Goal: Task Accomplishment & Management: Complete application form

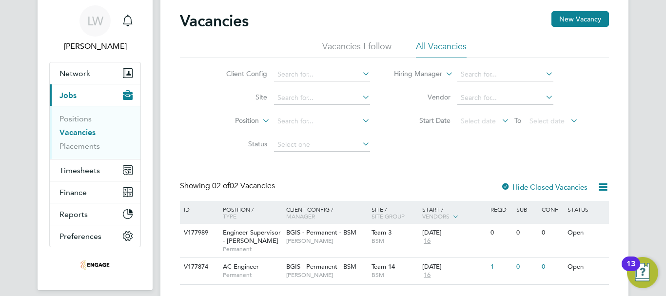
scroll to position [68, 0]
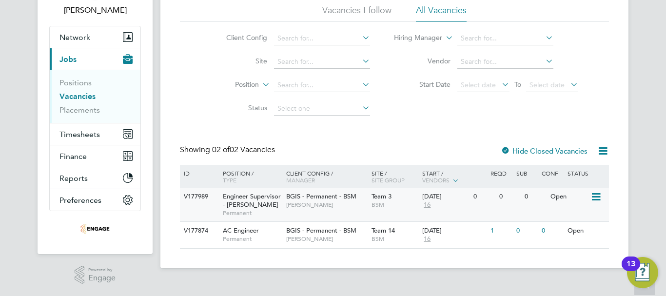
click at [321, 204] on span "[PERSON_NAME]" at bounding box center [326, 205] width 80 height 8
click at [596, 199] on icon at bounding box center [596, 197] width 10 height 12
click at [323, 204] on span "[PERSON_NAME]" at bounding box center [326, 205] width 80 height 8
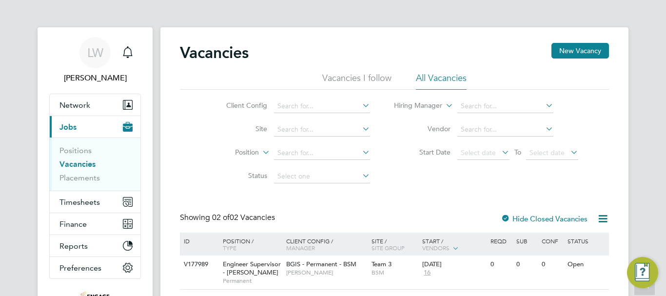
scroll to position [68, 0]
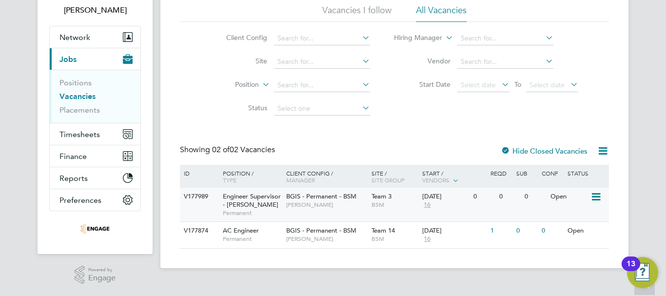
click at [315, 210] on div "BGIS - Permanent - BSM Toby Bavester" at bounding box center [326, 200] width 85 height 25
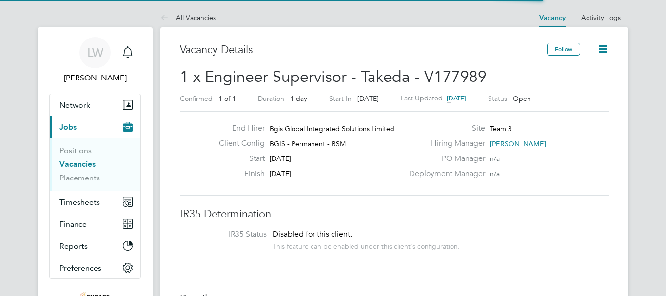
scroll to position [29, 68]
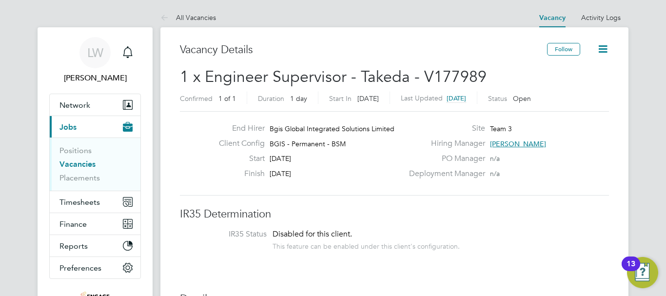
click at [606, 53] on icon at bounding box center [603, 49] width 12 height 12
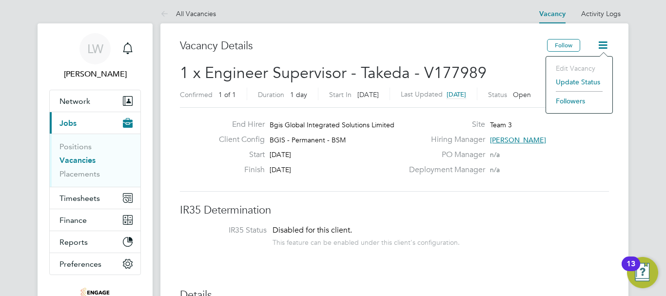
scroll to position [98, 0]
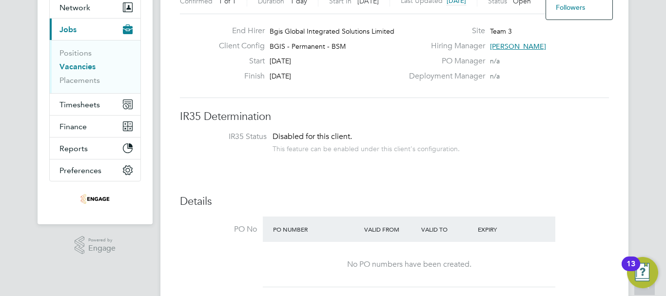
click at [498, 114] on h3 "IR35 Determination" at bounding box center [394, 117] width 429 height 14
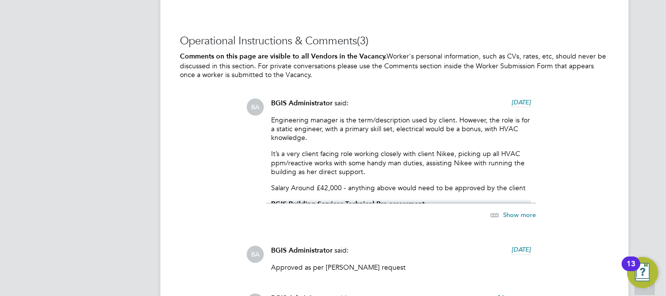
scroll to position [1463, 0]
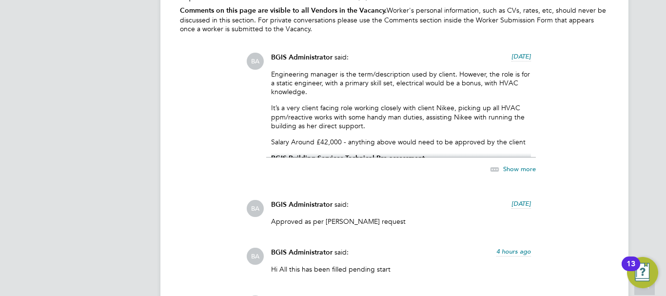
click at [388, 140] on p "Salary Around £42,000 - anything above would need to be approved by the client" at bounding box center [401, 142] width 260 height 9
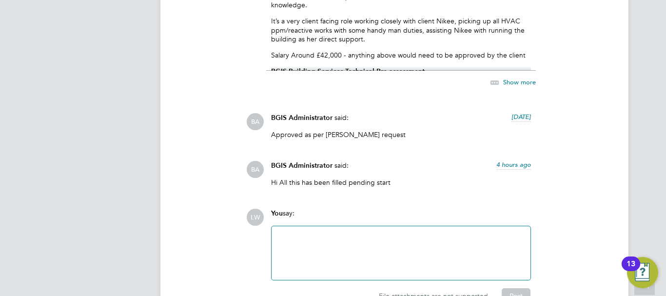
scroll to position [1561, 0]
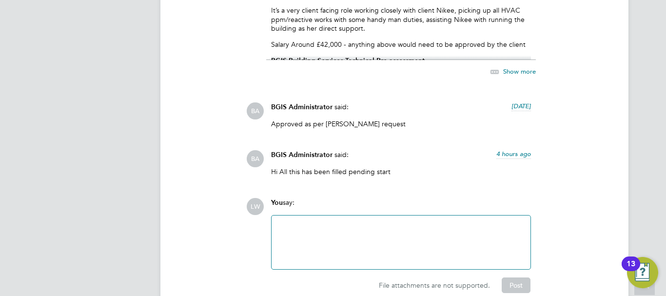
click at [495, 70] on icon at bounding box center [495, 72] width 12 height 12
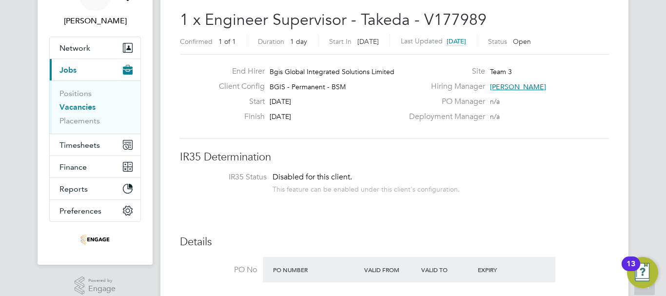
scroll to position [0, 0]
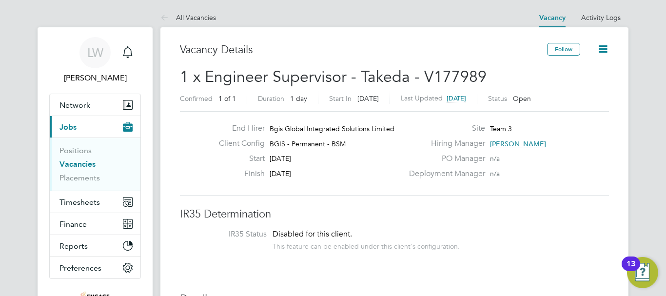
click at [70, 162] on link "Vacancies" at bounding box center [78, 164] width 36 height 9
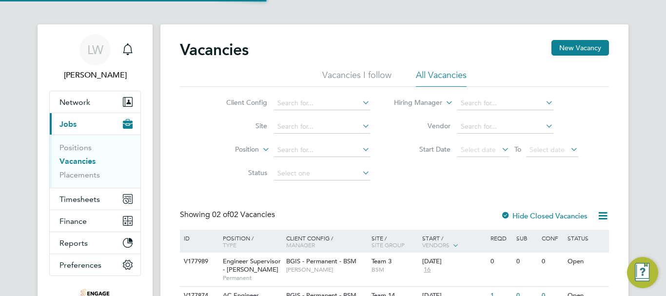
scroll to position [68, 0]
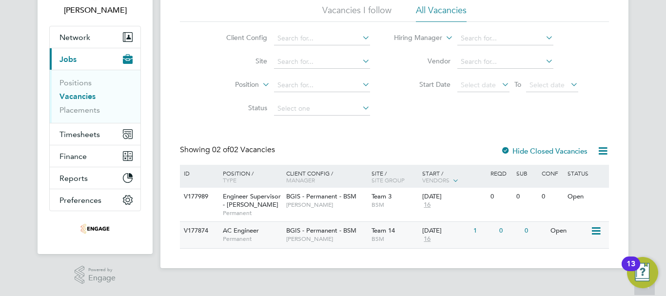
click at [251, 235] on div "AC Engineer Permanent" at bounding box center [250, 234] width 68 height 25
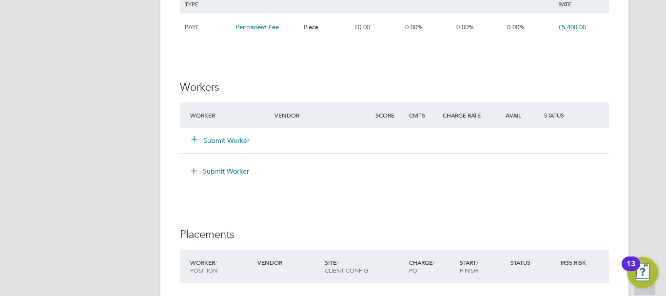
scroll to position [1311, 0]
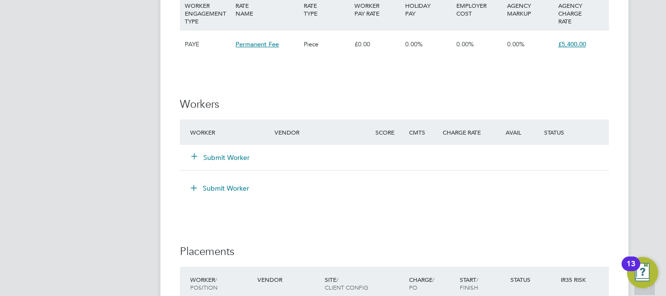
click at [224, 153] on button "Submit Worker" at bounding box center [221, 158] width 59 height 10
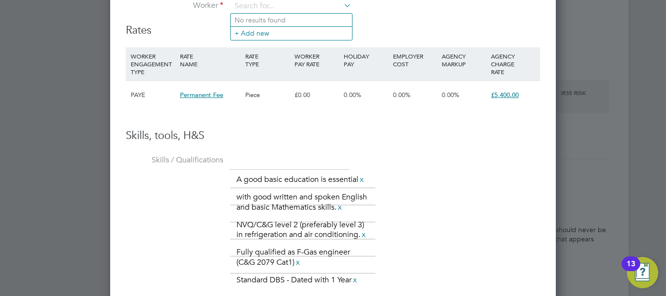
scroll to position [1409, 0]
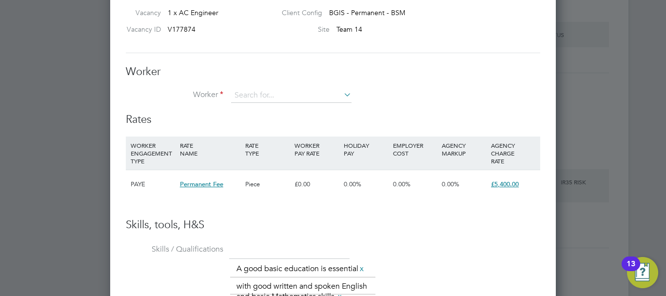
click at [298, 88] on div "Worker Worker Worker Engagement Type" at bounding box center [333, 89] width 415 height 48
click at [299, 95] on input at bounding box center [291, 95] width 120 height 15
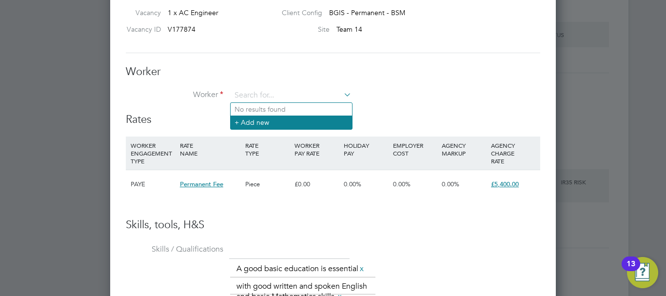
click at [289, 120] on li "+ Add new" at bounding box center [291, 122] width 121 height 13
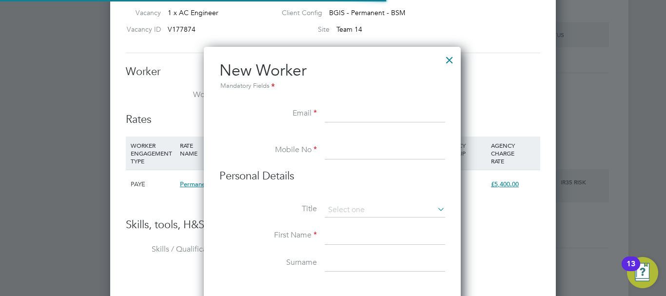
scroll to position [830, 259]
click at [340, 106] on input at bounding box center [385, 114] width 120 height 18
paste input "[EMAIL_ADDRESS][DOMAIN_NAME]"
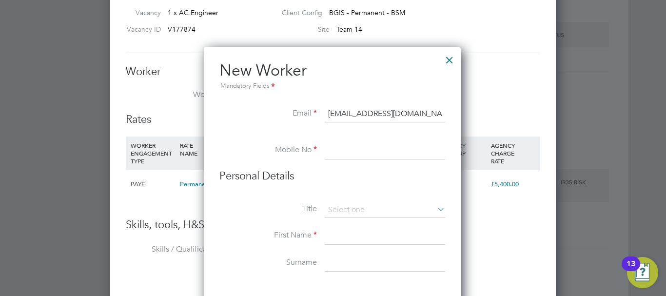
type input "[EMAIL_ADDRESS][DOMAIN_NAME]"
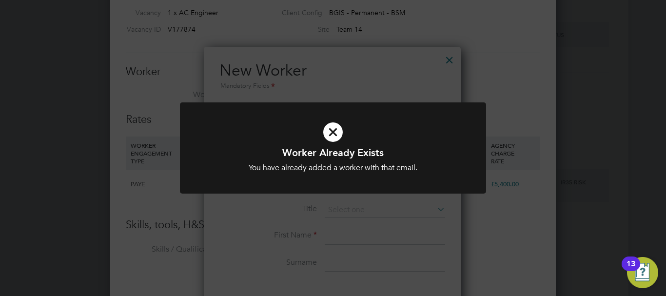
click at [329, 162] on div "Worker Already Exists You have already added a worker with that email. Cancel O…" at bounding box center [333, 159] width 254 height 27
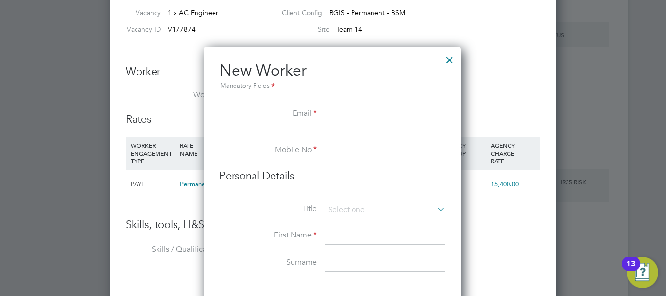
click at [321, 116] on li "Email" at bounding box center [333, 118] width 226 height 27
click at [348, 117] on input at bounding box center [385, 114] width 120 height 18
click at [455, 60] on div at bounding box center [450, 58] width 18 height 18
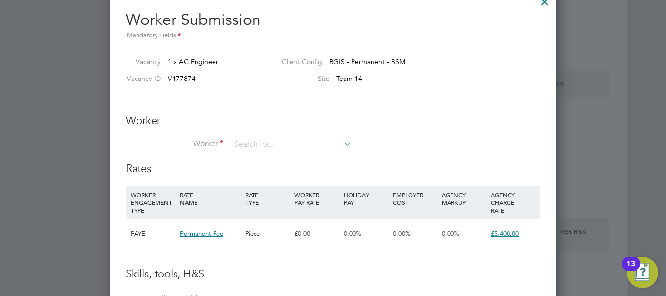
scroll to position [1360, 0]
click at [291, 143] on input at bounding box center [291, 144] width 120 height 15
click at [274, 161] on li "No results found" at bounding box center [291, 158] width 121 height 13
click at [293, 143] on input at bounding box center [291, 144] width 120 height 15
click at [285, 154] on li "Matthe w Parker (111112)" at bounding box center [300, 158] width 138 height 13
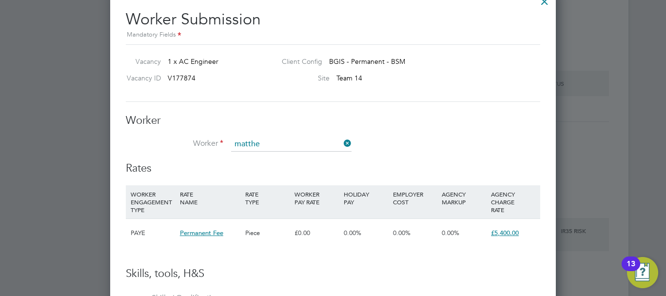
type input "[PERSON_NAME] (111112)"
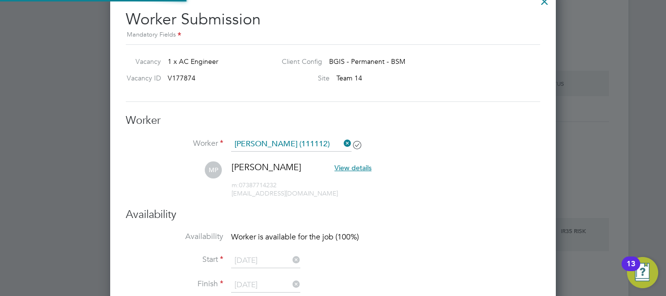
scroll to position [0, 0]
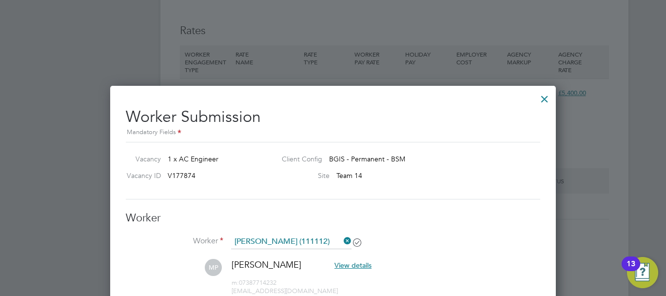
click at [546, 98] on div at bounding box center [545, 97] width 18 height 18
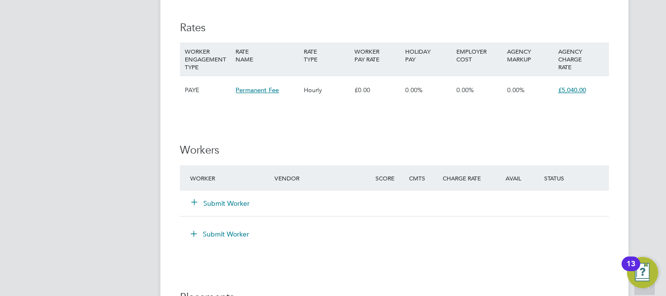
scroll to position [1073, 0]
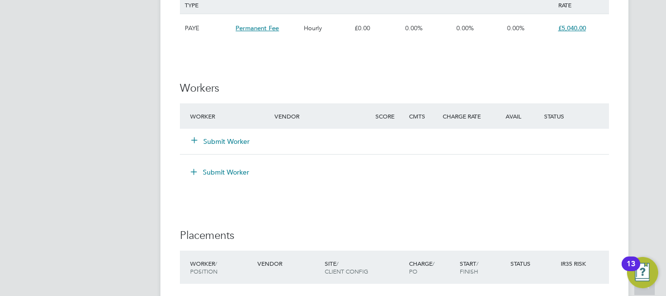
click at [248, 142] on button "Submit Worker" at bounding box center [221, 142] width 59 height 10
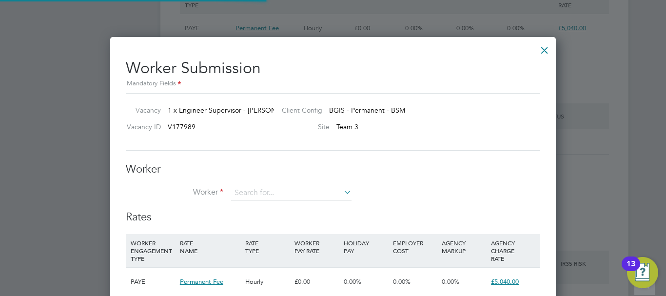
scroll to position [877, 446]
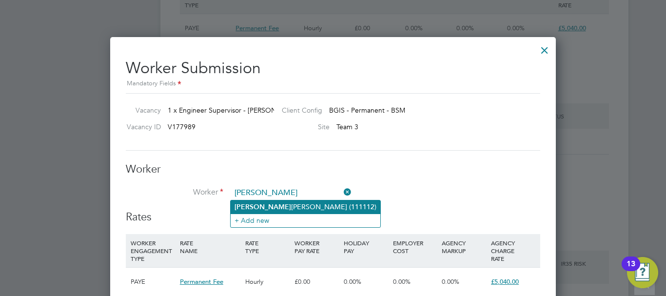
click at [284, 203] on li "[PERSON_NAME] (111112)" at bounding box center [306, 206] width 150 height 13
type input "[PERSON_NAME] (111112)"
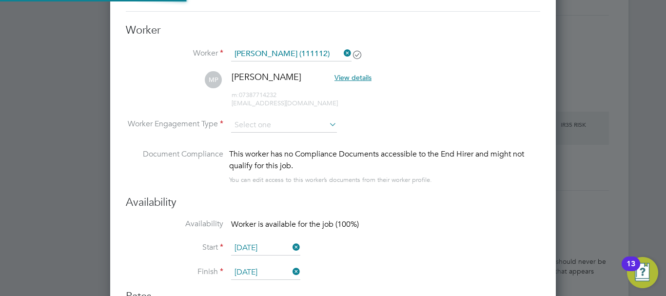
scroll to position [1220, 0]
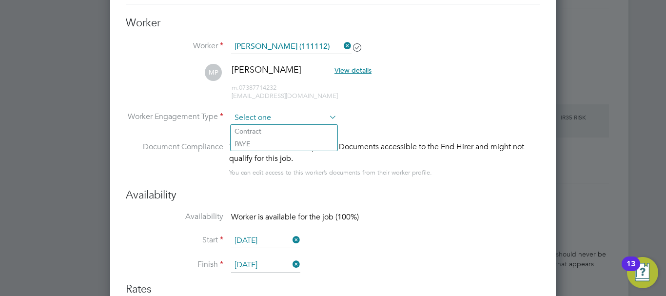
click at [247, 119] on input at bounding box center [284, 118] width 106 height 15
click at [267, 142] on li "PAYE" at bounding box center [284, 144] width 107 height 13
type input "PAYE"
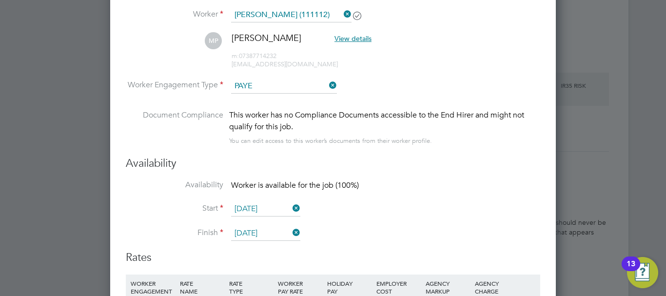
click at [291, 212] on icon at bounding box center [291, 208] width 0 height 14
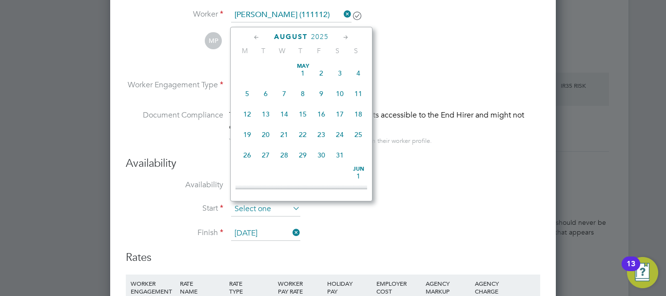
click at [253, 207] on input at bounding box center [265, 209] width 69 height 15
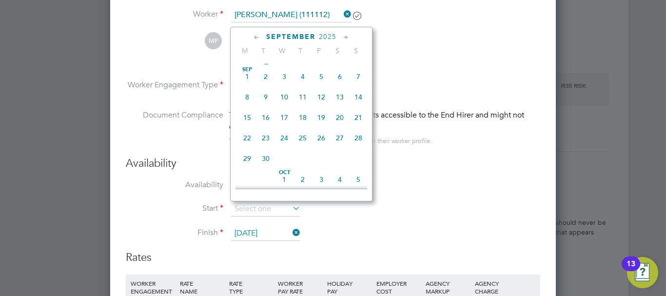
click at [250, 127] on span "15" at bounding box center [247, 117] width 19 height 19
type input "15 Sep 2025"
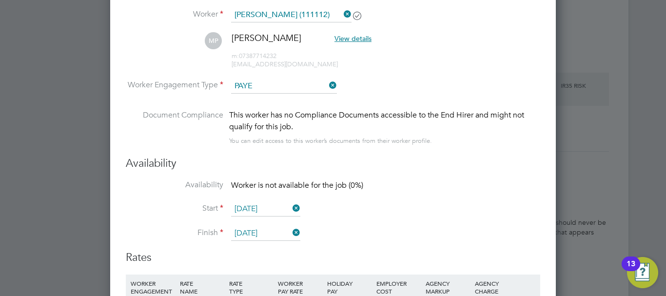
click at [291, 233] on icon at bounding box center [291, 233] width 0 height 14
click at [269, 233] on input at bounding box center [265, 233] width 69 height 15
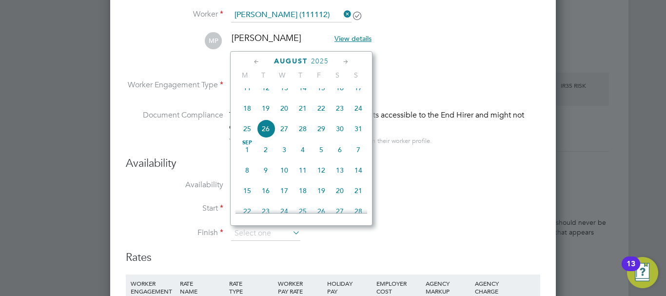
click at [247, 200] on span "15" at bounding box center [247, 190] width 19 height 19
type input "15 Sep 2025"
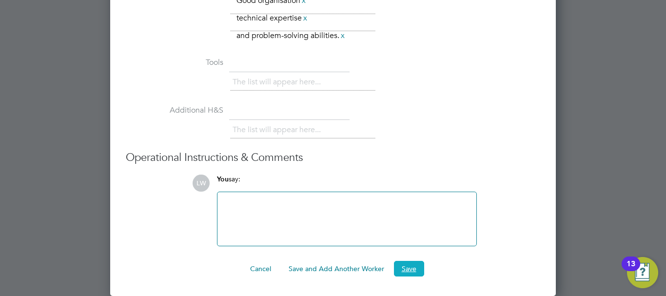
click at [417, 264] on button "Save" at bounding box center [409, 269] width 30 height 16
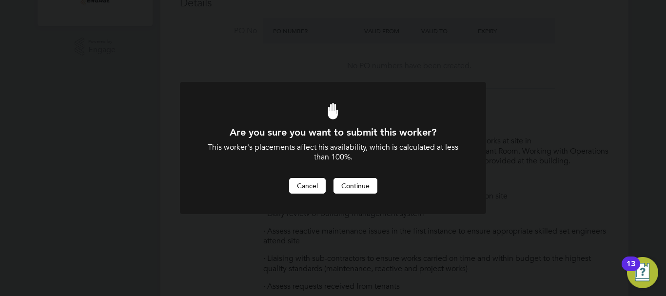
click at [308, 187] on button "Cancel" at bounding box center [307, 186] width 37 height 16
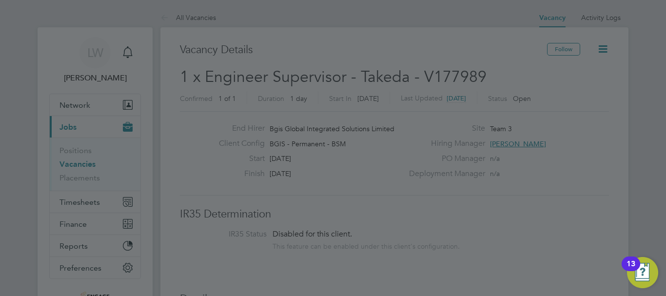
click at [421, 197] on div at bounding box center [333, 148] width 666 height 296
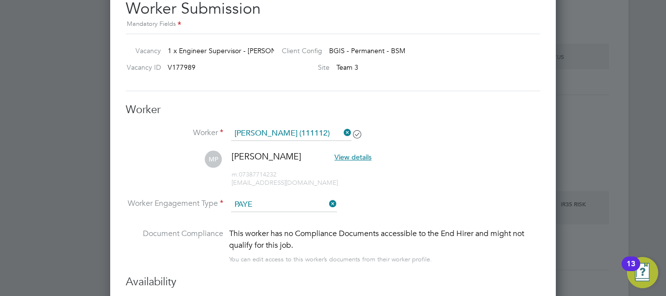
scroll to position [1073, 0]
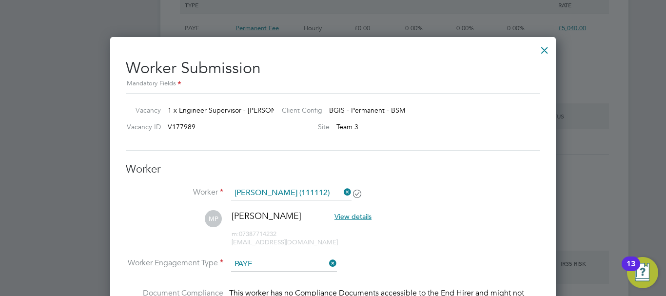
click at [542, 52] on div at bounding box center [545, 48] width 18 height 18
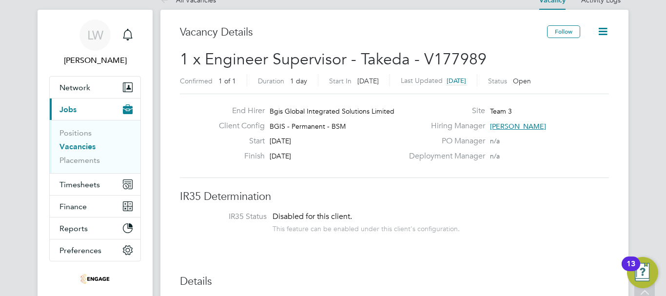
scroll to position [0, 0]
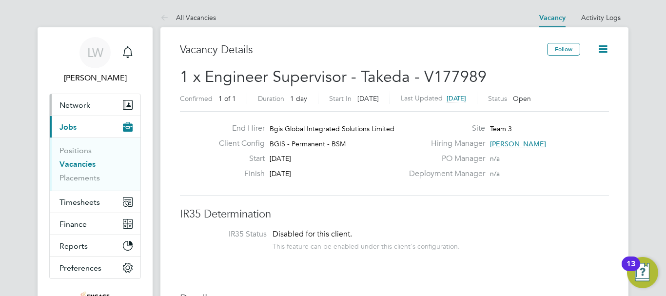
click at [76, 103] on span "Network" at bounding box center [75, 104] width 31 height 9
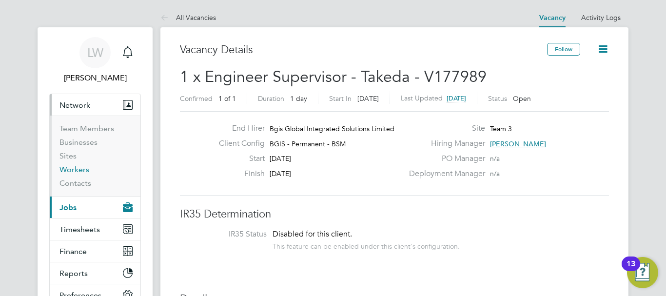
click at [82, 167] on link "Workers" at bounding box center [75, 169] width 30 height 9
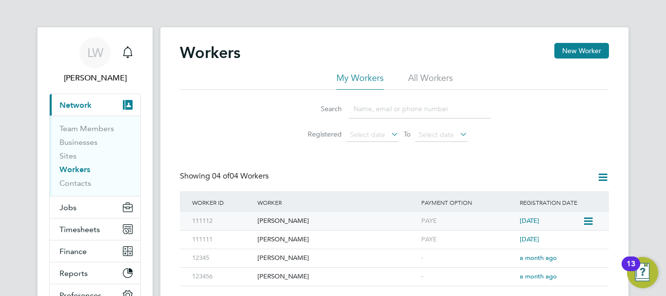
click at [285, 220] on div "[PERSON_NAME]" at bounding box center [337, 221] width 164 height 18
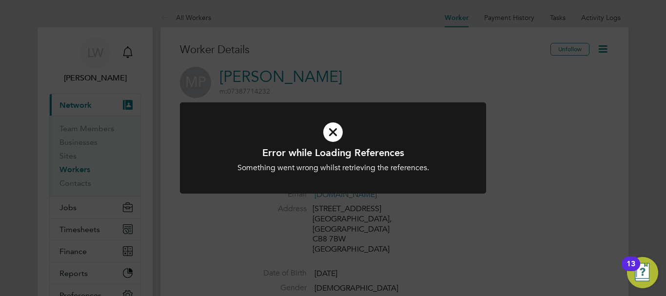
click at [338, 127] on icon at bounding box center [333, 132] width 254 height 38
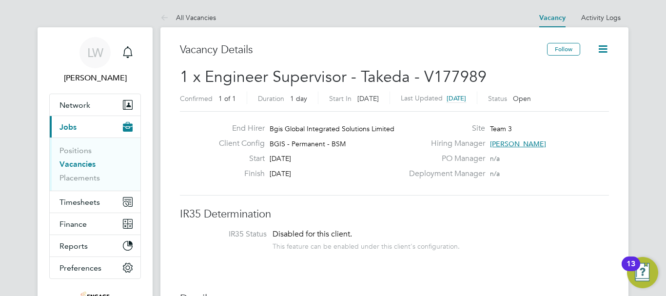
click at [599, 47] on icon at bounding box center [603, 49] width 12 height 12
drag, startPoint x: 608, startPoint y: 146, endPoint x: 565, endPoint y: 168, distance: 48.2
click at [607, 147] on div "Hiring Manager [PERSON_NAME]" at bounding box center [508, 146] width 210 height 15
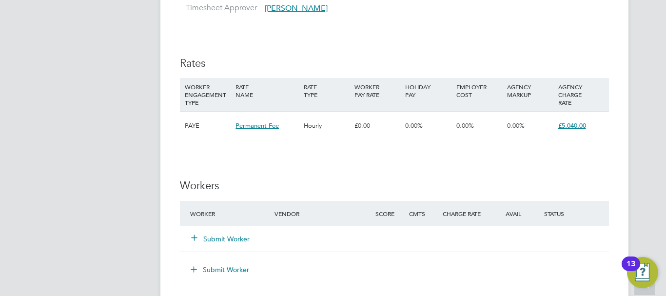
scroll to position [1073, 0]
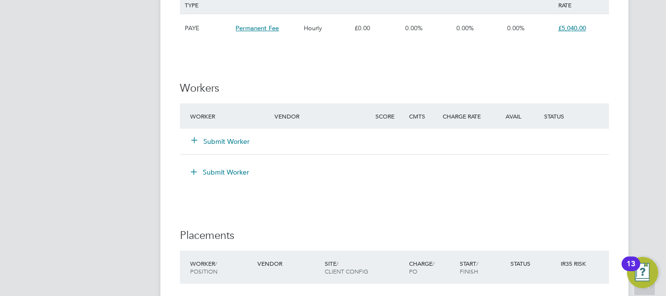
click at [219, 144] on button "Submit Worker" at bounding box center [221, 142] width 59 height 10
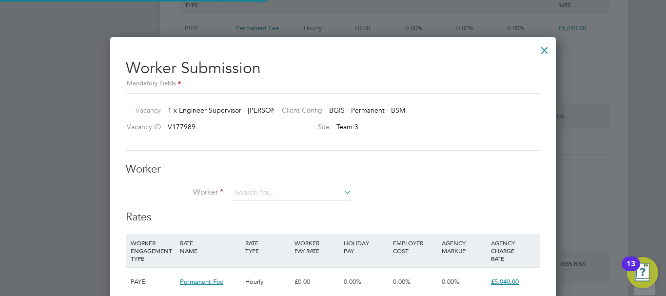
scroll to position [877, 446]
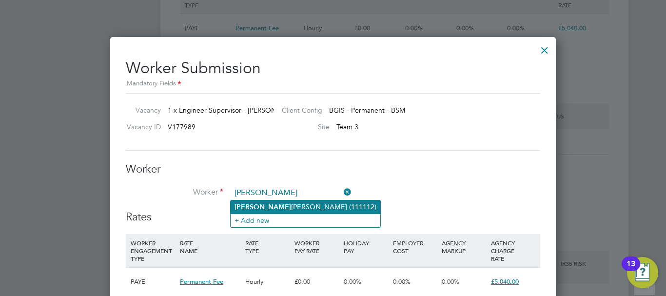
click at [292, 204] on li "[PERSON_NAME] (111112)" at bounding box center [306, 206] width 150 height 13
type input "[PERSON_NAME] (111112)"
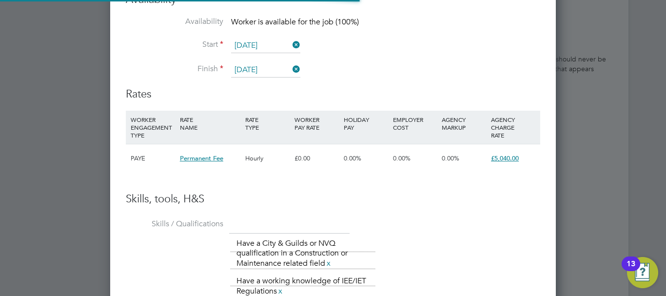
scroll to position [1095, 446]
drag, startPoint x: 382, startPoint y: 159, endPoint x: 401, endPoint y: 162, distance: 18.4
click at [401, 162] on div "PAYE Permanent Fee Hourly £0.00 0.00% 0.00% 0.00% £5,040.00" at bounding box center [333, 158] width 415 height 29
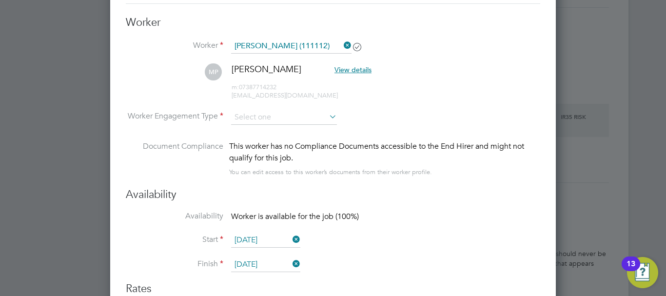
scroll to position [1220, 0]
click at [275, 122] on input at bounding box center [284, 118] width 106 height 15
click at [270, 146] on li "PAYE" at bounding box center [284, 144] width 107 height 13
type input "PAYE"
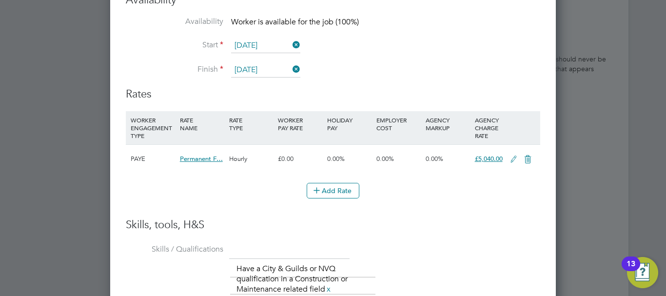
click at [516, 156] on icon at bounding box center [514, 160] width 12 height 8
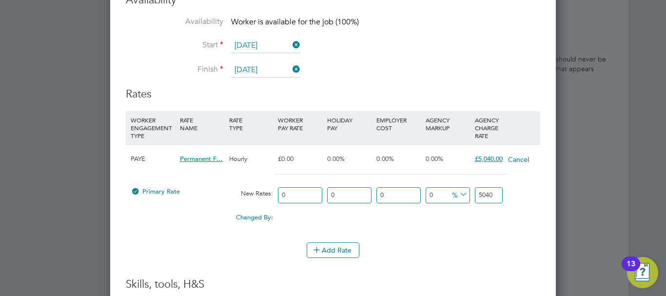
click at [463, 208] on icon at bounding box center [464, 204] width 7 height 7
click at [389, 200] on input "0" at bounding box center [399, 195] width 44 height 16
drag, startPoint x: 300, startPoint y: 195, endPoint x: 246, endPoint y: 193, distance: 53.7
click at [246, 193] on div "Primary Rate New Rates: 0 0 n/a 0 n/a 0 0 % 5040" at bounding box center [333, 195] width 415 height 26
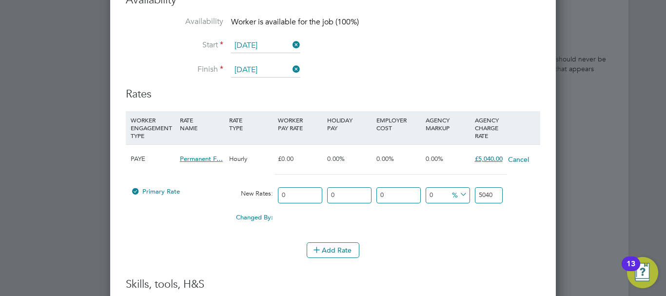
click at [445, 189] on input "0" at bounding box center [448, 195] width 44 height 16
click at [465, 200] on input "0" at bounding box center [448, 195] width 44 height 16
click at [458, 195] on icon at bounding box center [458, 195] width 0 height 14
click at [453, 215] on li "£" at bounding box center [459, 218] width 23 height 13
click at [497, 198] on input "5040" at bounding box center [489, 195] width 28 height 16
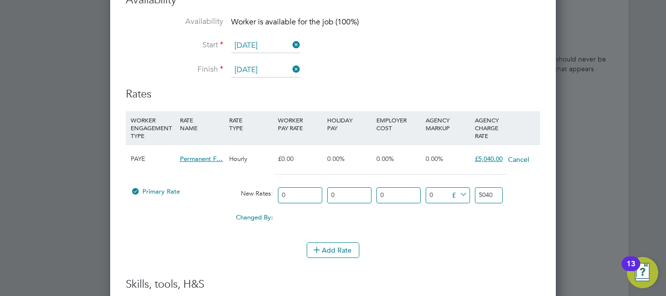
click at [458, 197] on icon at bounding box center [458, 195] width 0 height 14
click at [451, 205] on li "%" at bounding box center [458, 205] width 21 height 13
drag, startPoint x: 444, startPoint y: 195, endPoint x: 394, endPoint y: 196, distance: 49.8
click at [394, 196] on div "Primary Rate New Rates: 0 0 n/a 0 n/a 0 0 % 5040" at bounding box center [333, 195] width 415 height 26
click at [358, 228] on div "Changed By: 0.00 0.00 0.00 0.00 0 0.00" at bounding box center [333, 220] width 415 height 24
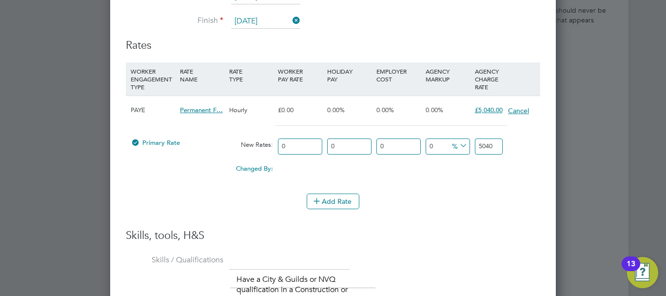
click at [514, 115] on button "Cancel" at bounding box center [519, 111] width 22 height 10
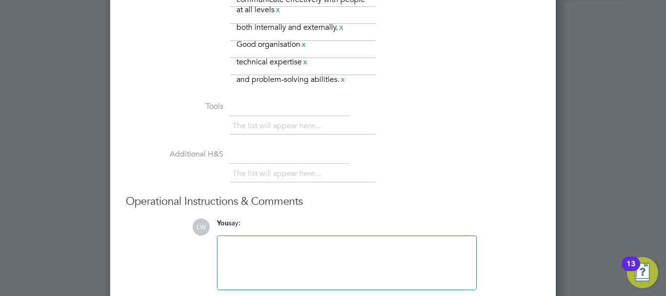
scroll to position [1934, 0]
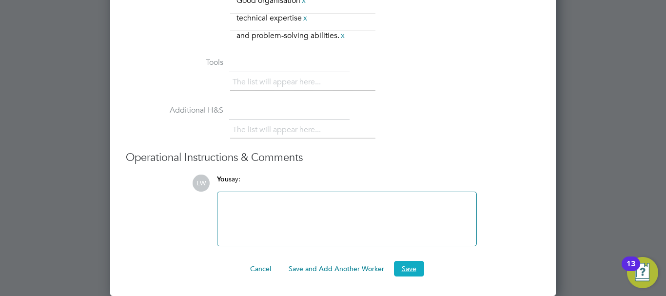
click at [406, 269] on button "Save" at bounding box center [409, 269] width 30 height 16
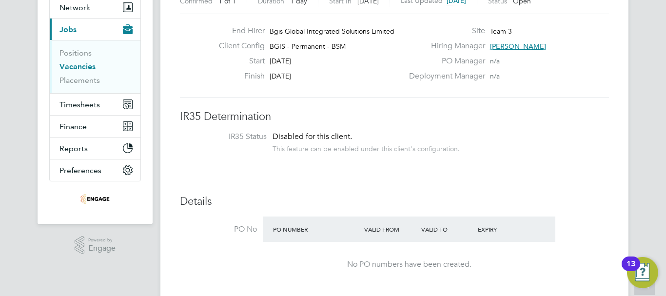
scroll to position [0, 0]
